Goal: Task Accomplishment & Management: Manage account settings

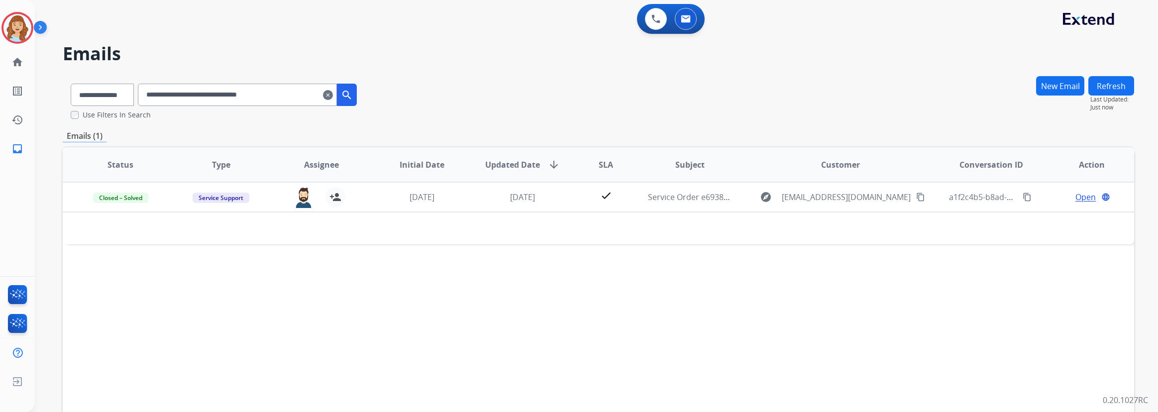
select select "**********"
click at [12, 29] on img at bounding box center [17, 28] width 28 height 28
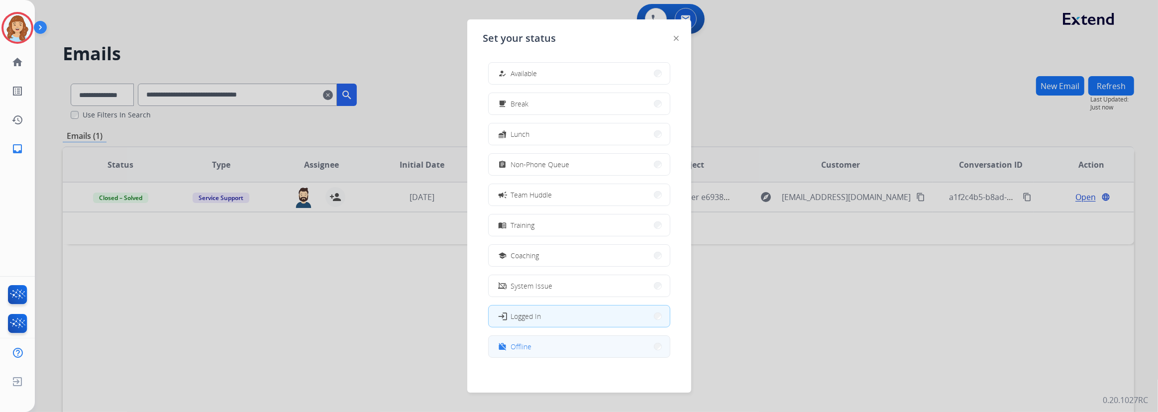
click at [552, 348] on button "work_off Offline" at bounding box center [578, 346] width 181 height 21
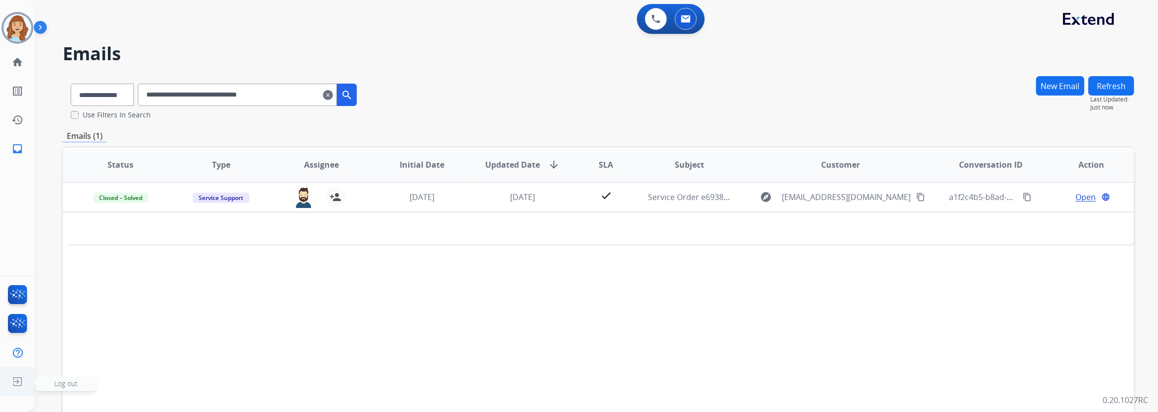
click at [60, 380] on span "Log out" at bounding box center [65, 383] width 23 height 9
